Goal: Information Seeking & Learning: Check status

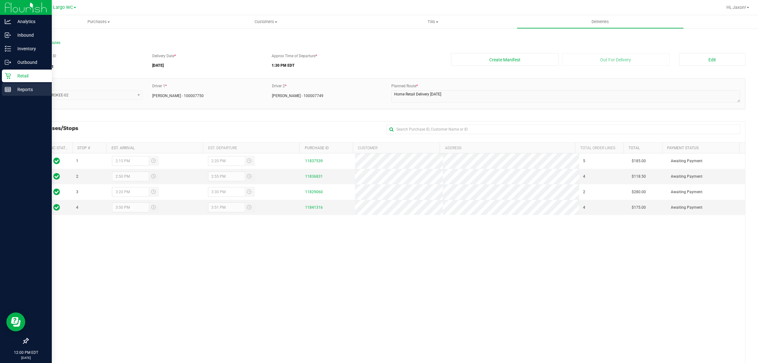
click at [18, 88] on p "Reports" at bounding box center [30, 90] width 38 height 8
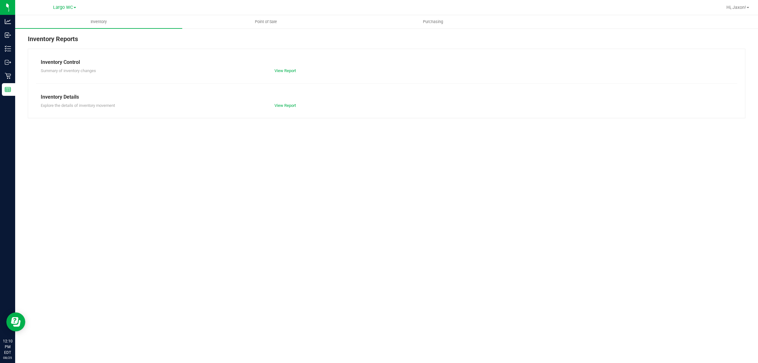
click at [439, 182] on div "Inventory Point of Sale Purchasing Inventory Reports Inventory Control Summary …" at bounding box center [386, 189] width 743 height 348
click at [261, 21] on span "Point of Sale" at bounding box center [265, 22] width 39 height 6
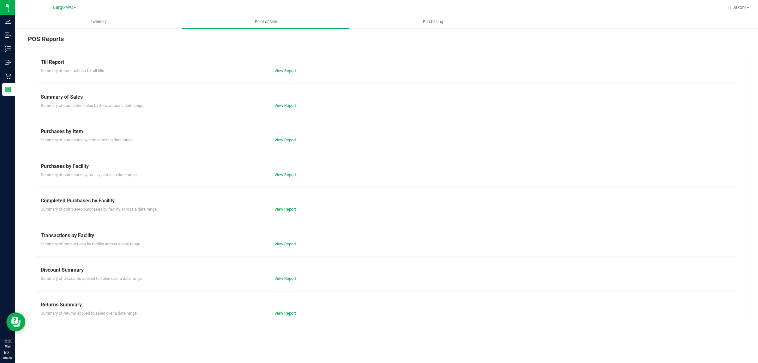
click at [285, 212] on div "View Report" at bounding box center [328, 209] width 117 height 6
click at [284, 208] on link "View Report" at bounding box center [285, 209] width 21 height 5
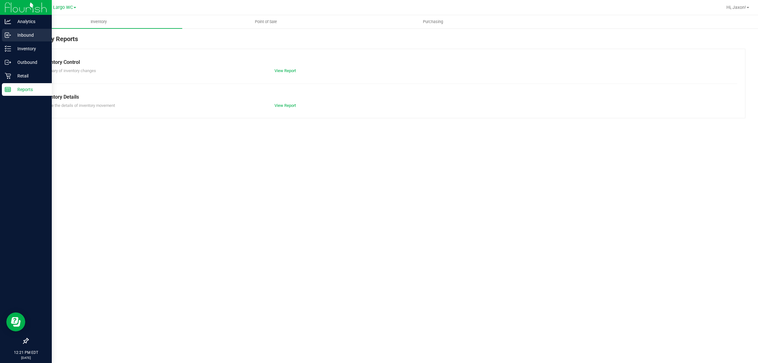
click at [21, 35] on p "Inbound" at bounding box center [30, 35] width 38 height 8
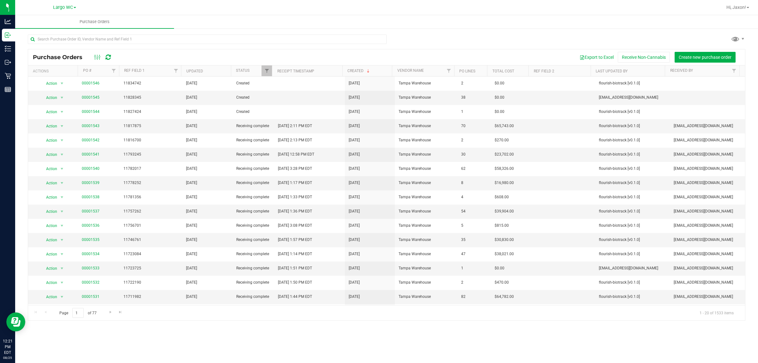
click at [449, 36] on div at bounding box center [387, 41] width 718 height 15
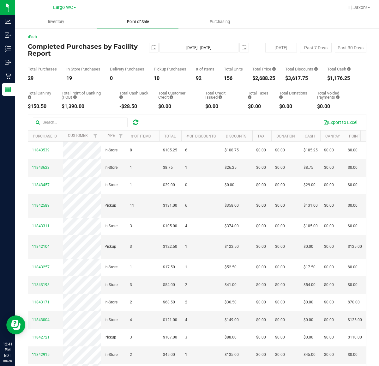
click at [141, 21] on span "Point of Sale" at bounding box center [138, 22] width 39 height 6
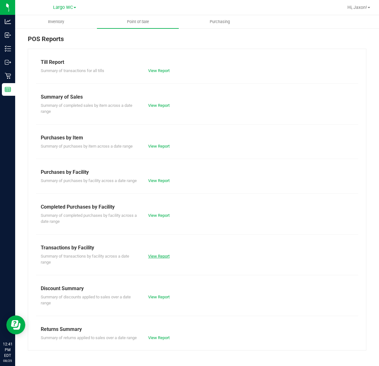
click at [152, 259] on link "View Report" at bounding box center [158, 256] width 21 height 5
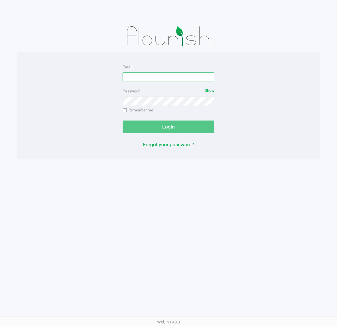
click at [169, 78] on input "Email" at bounding box center [169, 76] width 92 height 9
type input "[EMAIL_ADDRESS][DOMAIN_NAME]"
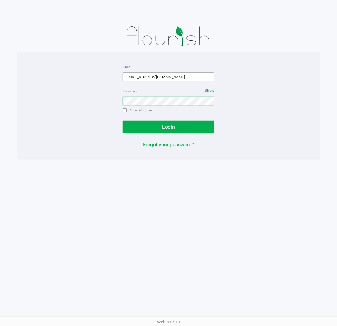
click at [123, 120] on button "Login" at bounding box center [169, 126] width 92 height 13
